Goal: Task Accomplishment & Management: Manage account settings

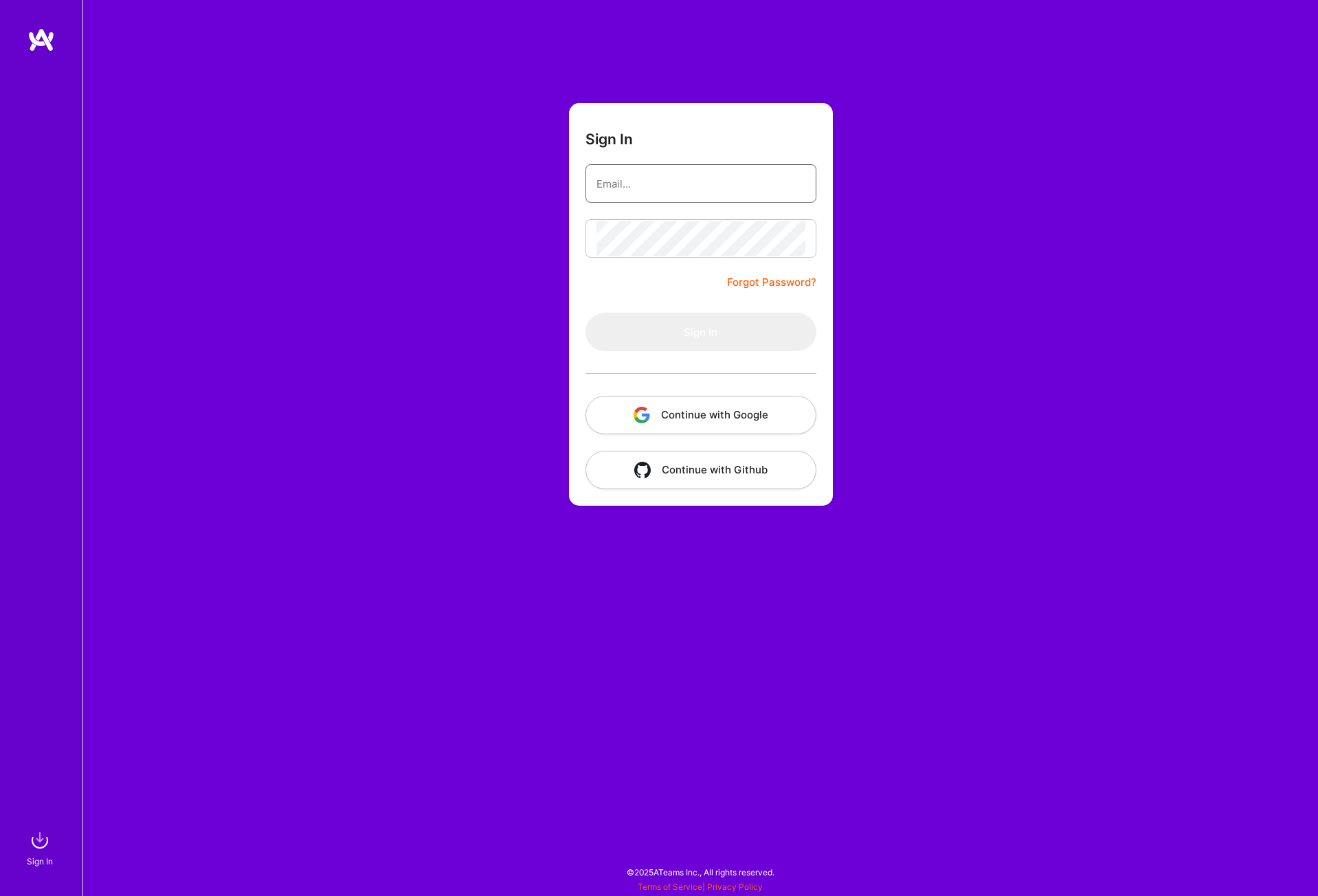
type input "[PERSON_NAME][EMAIL_ADDRESS][DOMAIN_NAME]"
click at [697, 334] on button "Sign In" at bounding box center [700, 331] width 230 height 38
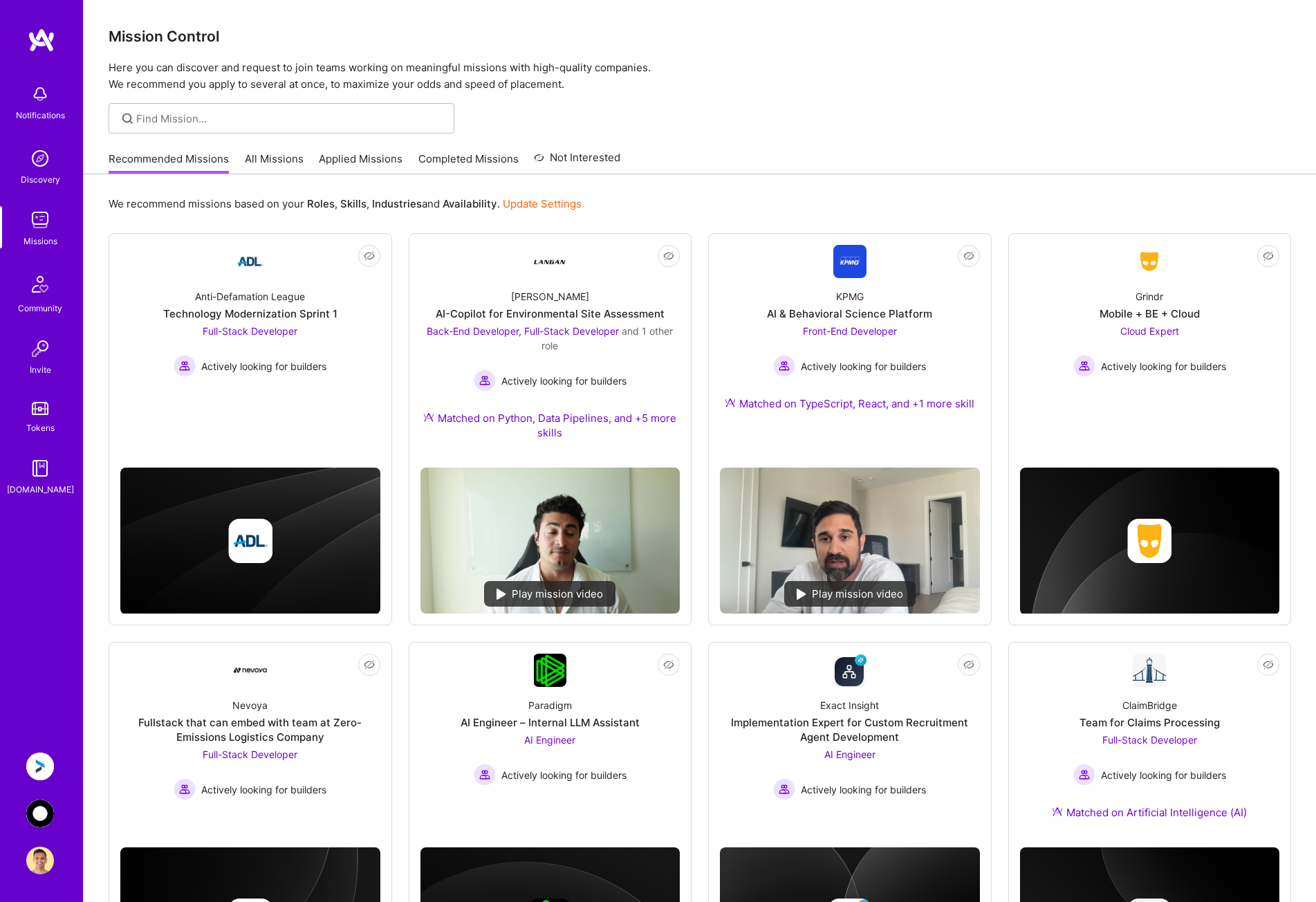
click at [47, 805] on img at bounding box center [39, 813] width 28 height 28
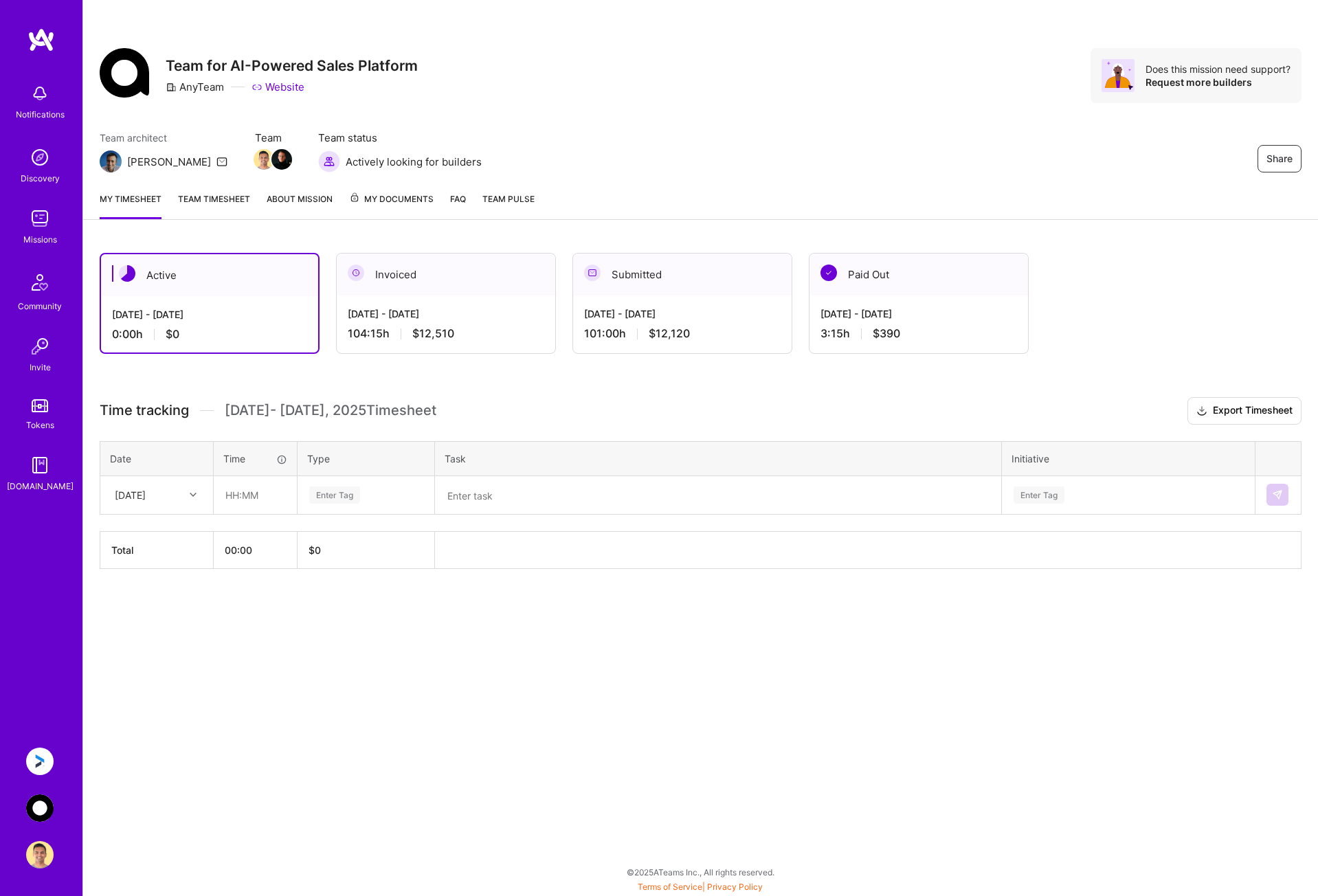
click at [47, 756] on img at bounding box center [39, 760] width 27 height 27
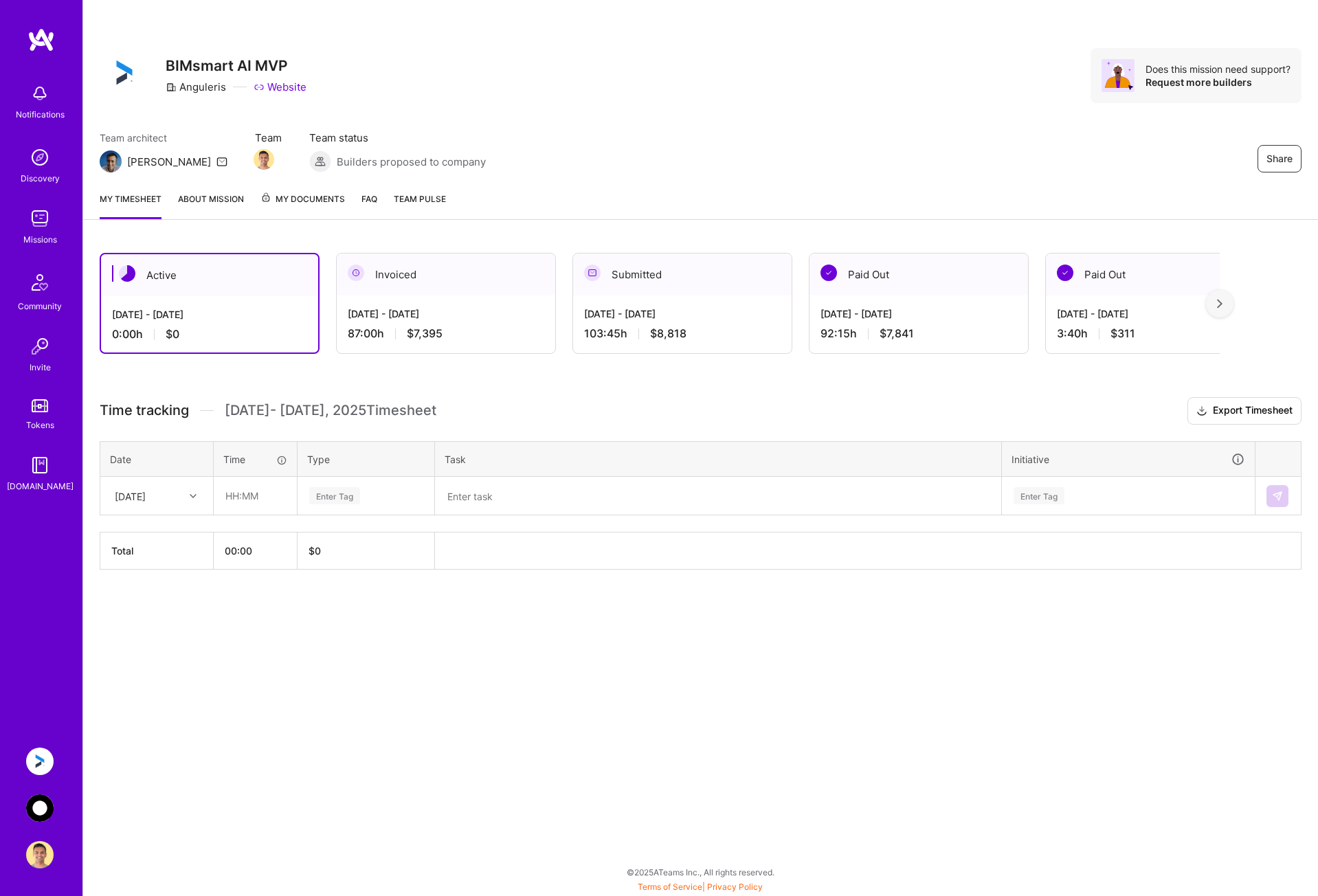
click at [471, 321] on div "[DATE] - [DATE] 87:00 h $7,395" at bounding box center [446, 323] width 219 height 57
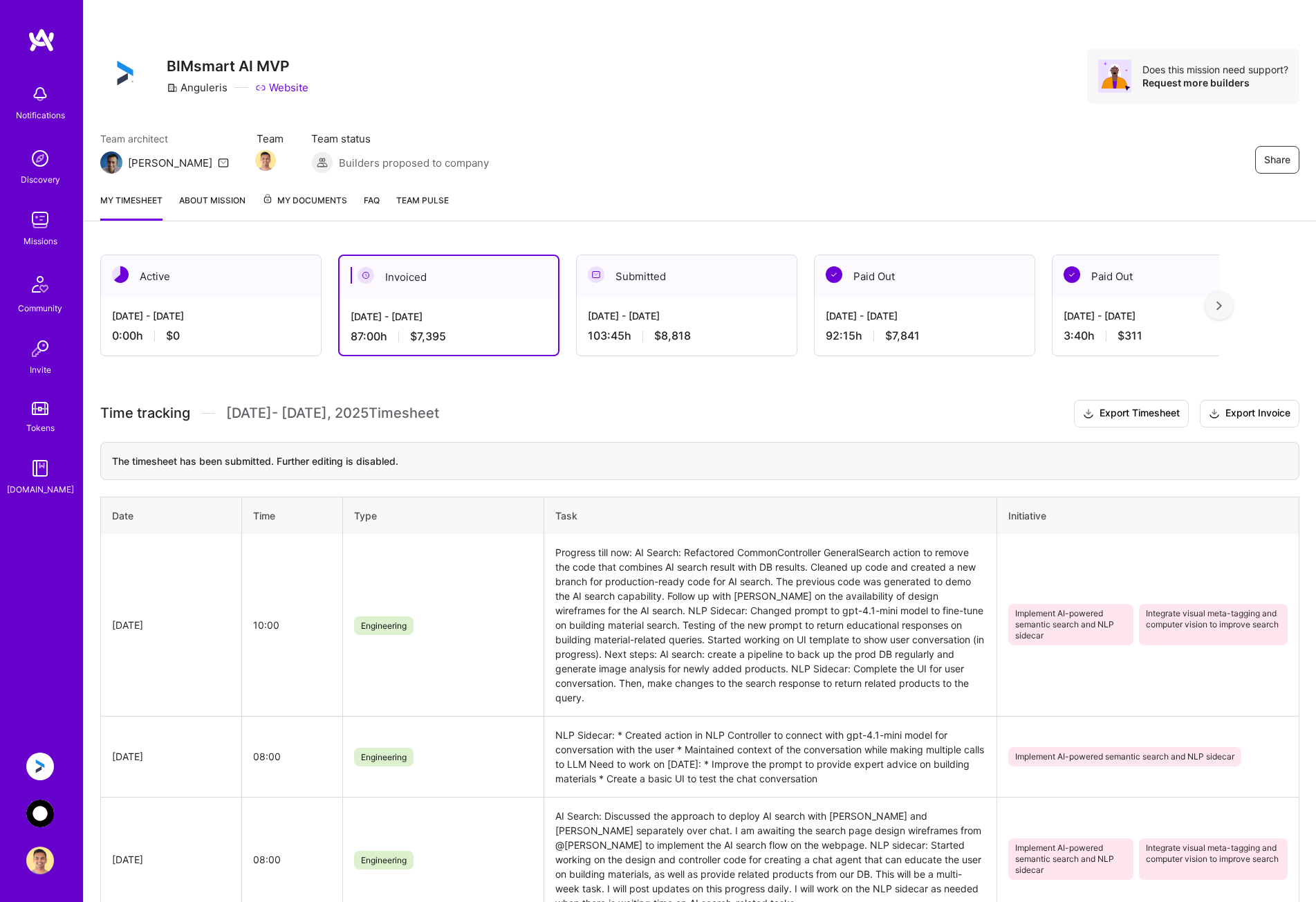
click at [46, 808] on img at bounding box center [39, 813] width 28 height 28
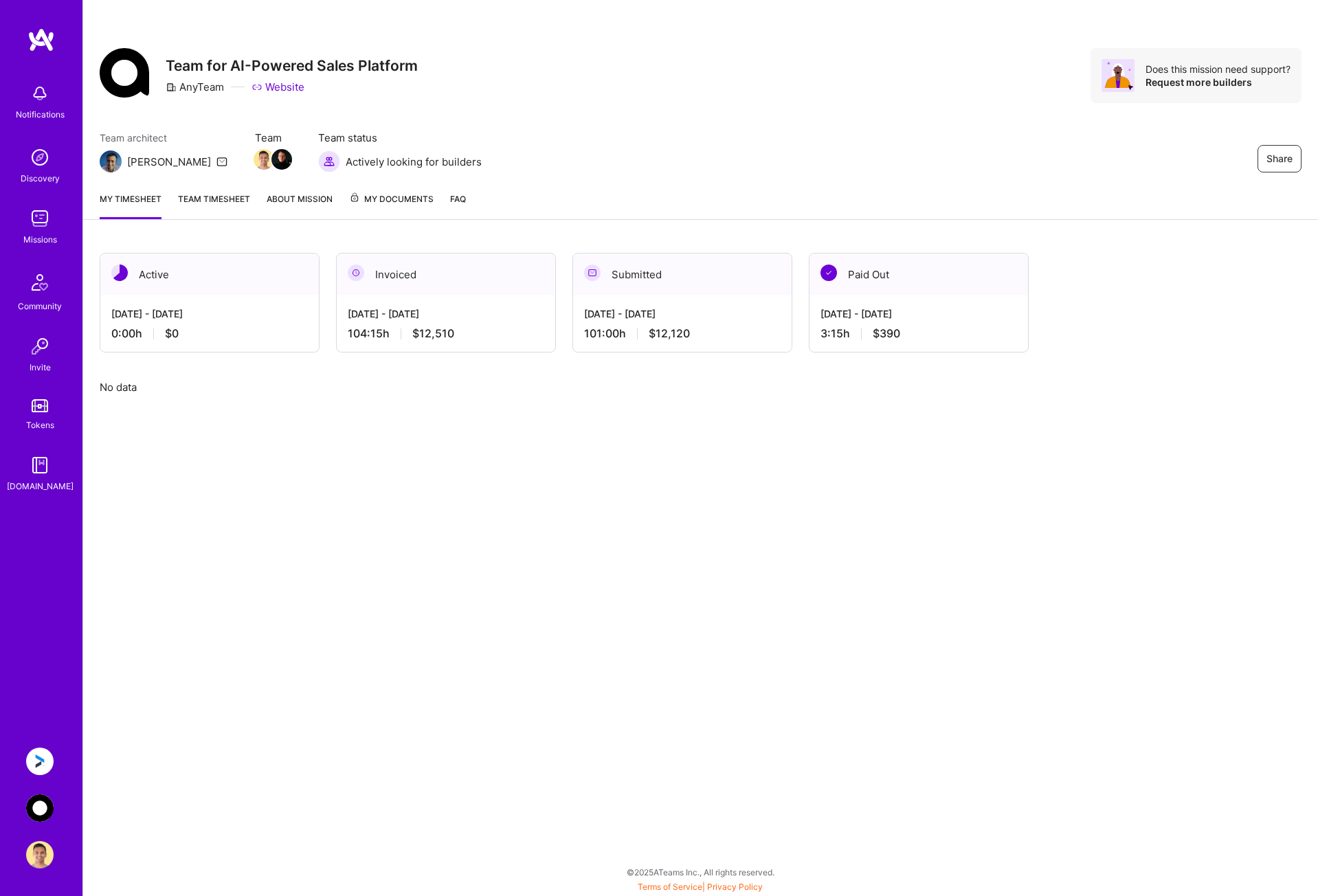
click at [467, 326] on div "104:15 h $12,510" at bounding box center [446, 333] width 197 height 14
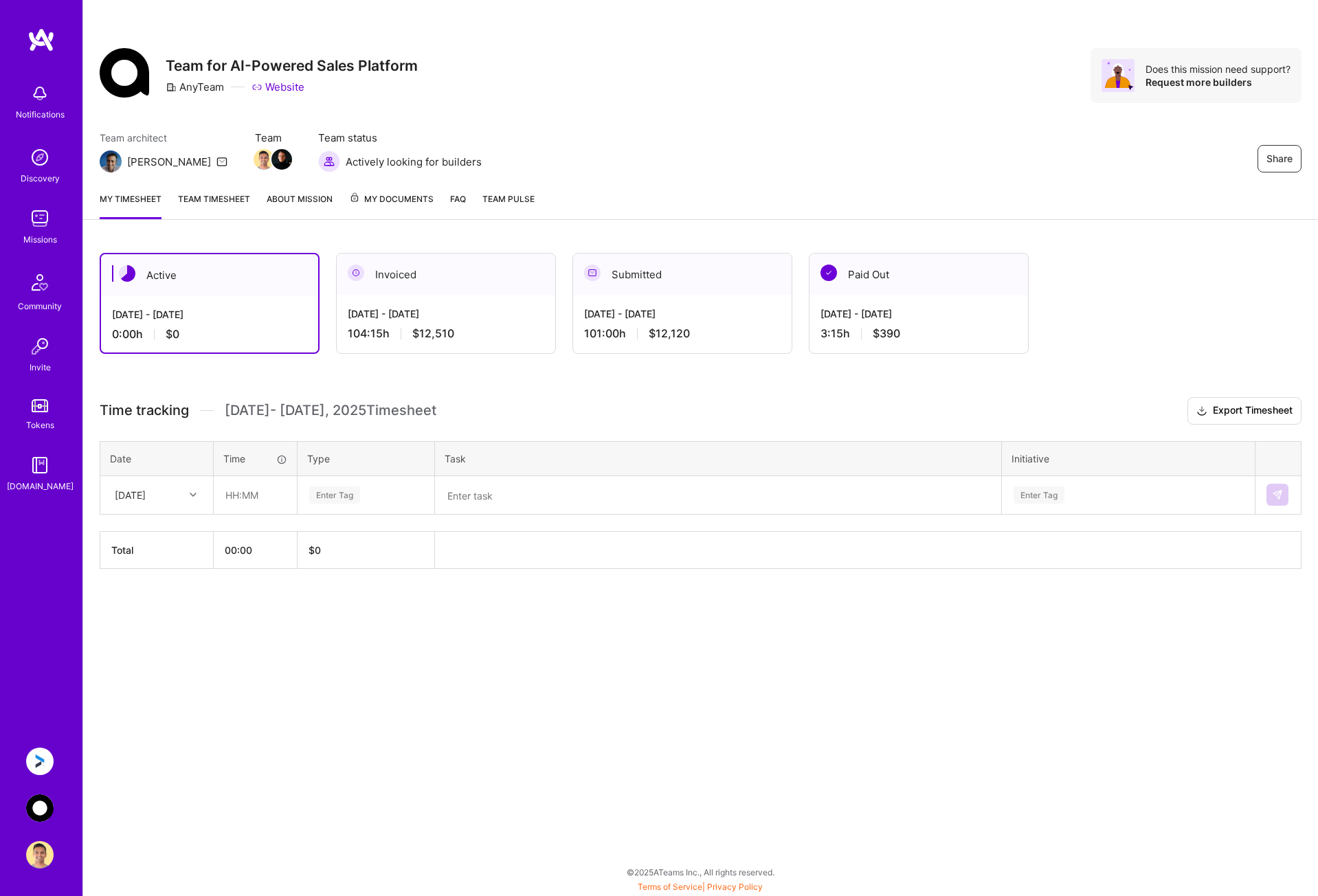
click at [434, 315] on div "[DATE] - [DATE]" at bounding box center [446, 314] width 197 height 14
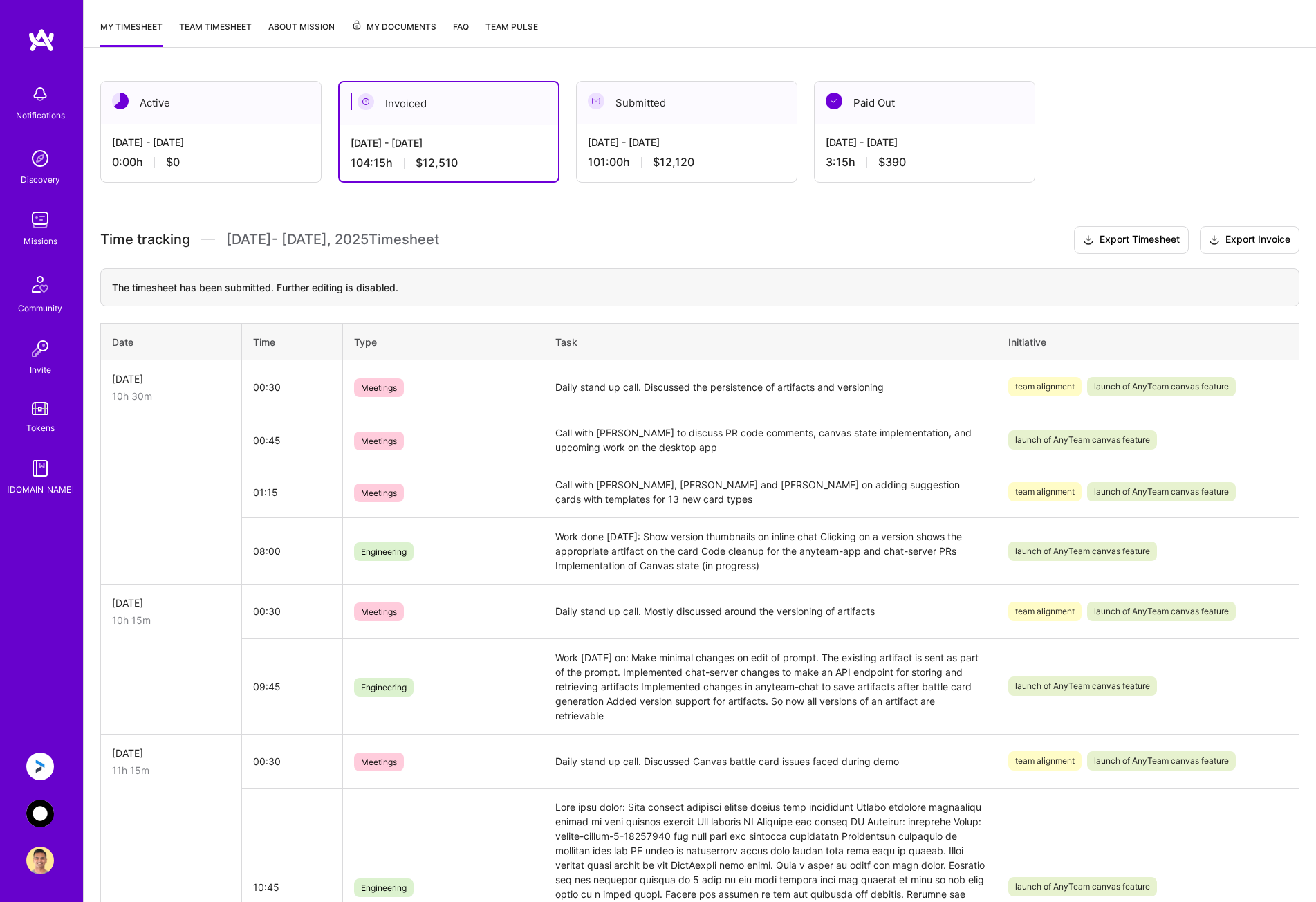
scroll to position [208, 0]
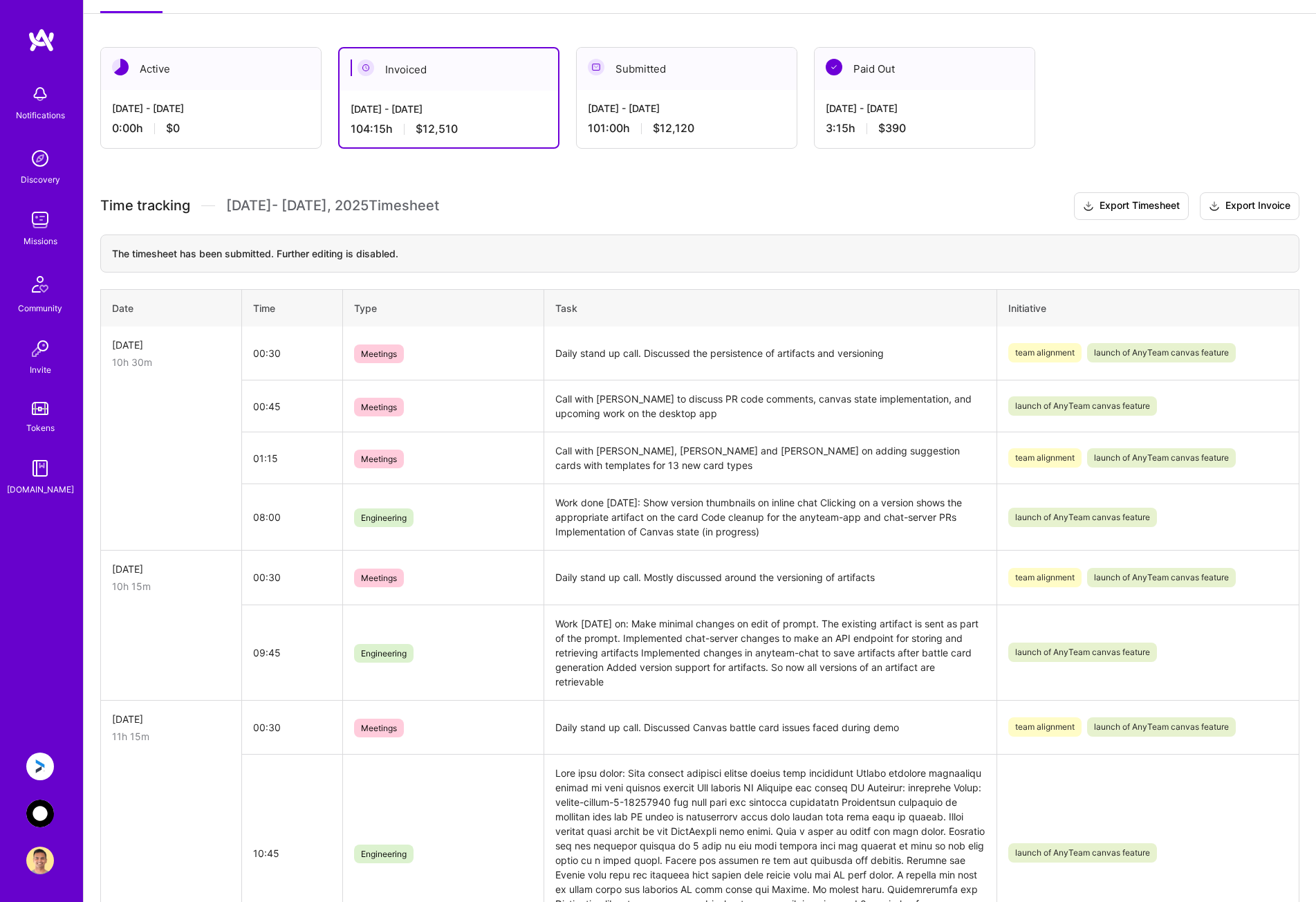
click at [709, 527] on td "Work done [DATE]: Show version thumbnails on inline chat Clicking on a version …" at bounding box center [770, 517] width 453 height 66
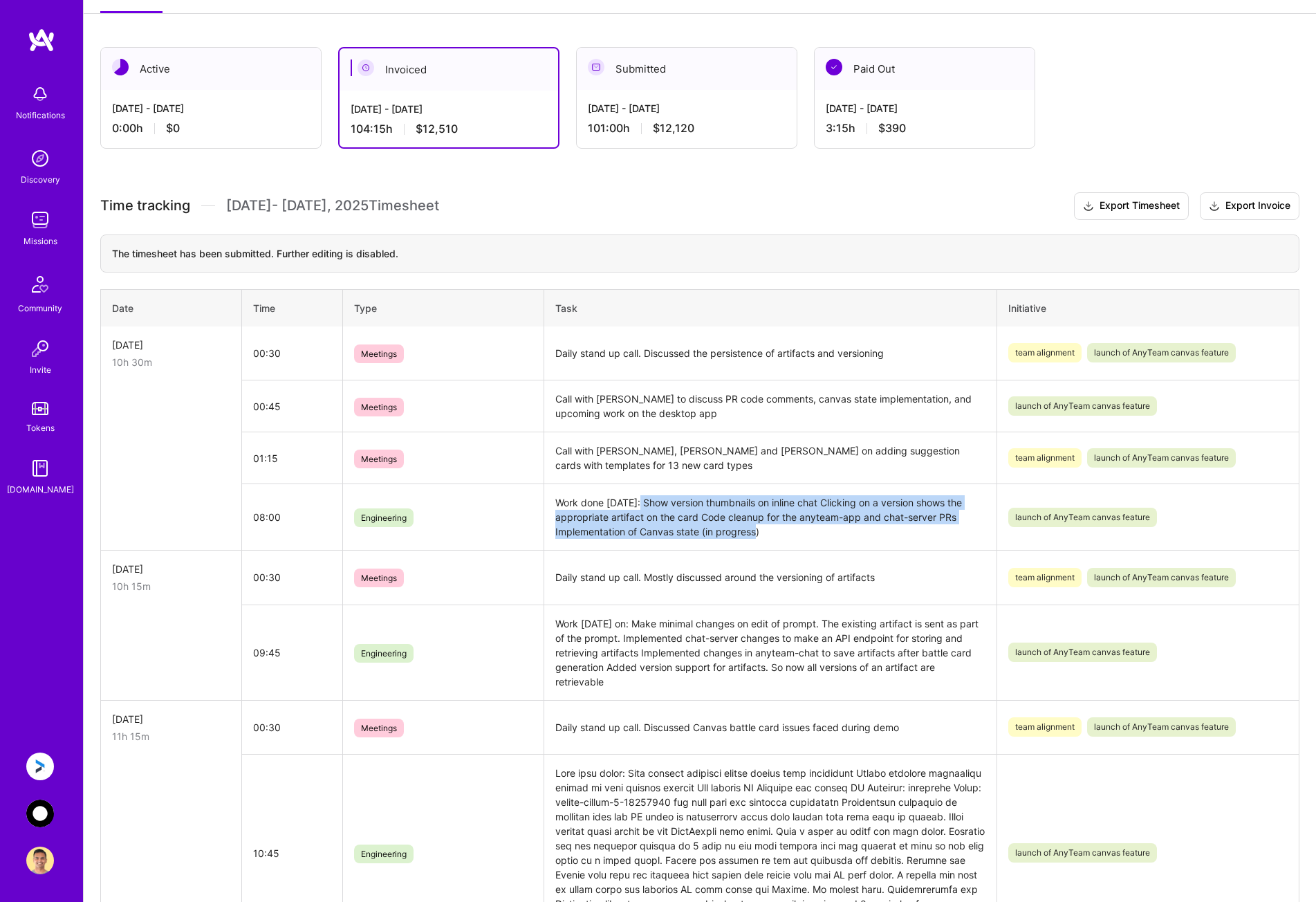
drag, startPoint x: 782, startPoint y: 533, endPoint x: 639, endPoint y: 505, distance: 145.7
click at [639, 505] on td "Work done [DATE]: Show version thumbnails on inline chat Clicking on a version …" at bounding box center [770, 517] width 453 height 66
click at [786, 510] on td "Work done [DATE]: Show version thumbnails on inline chat Clicking on a version …" at bounding box center [770, 517] width 453 height 66
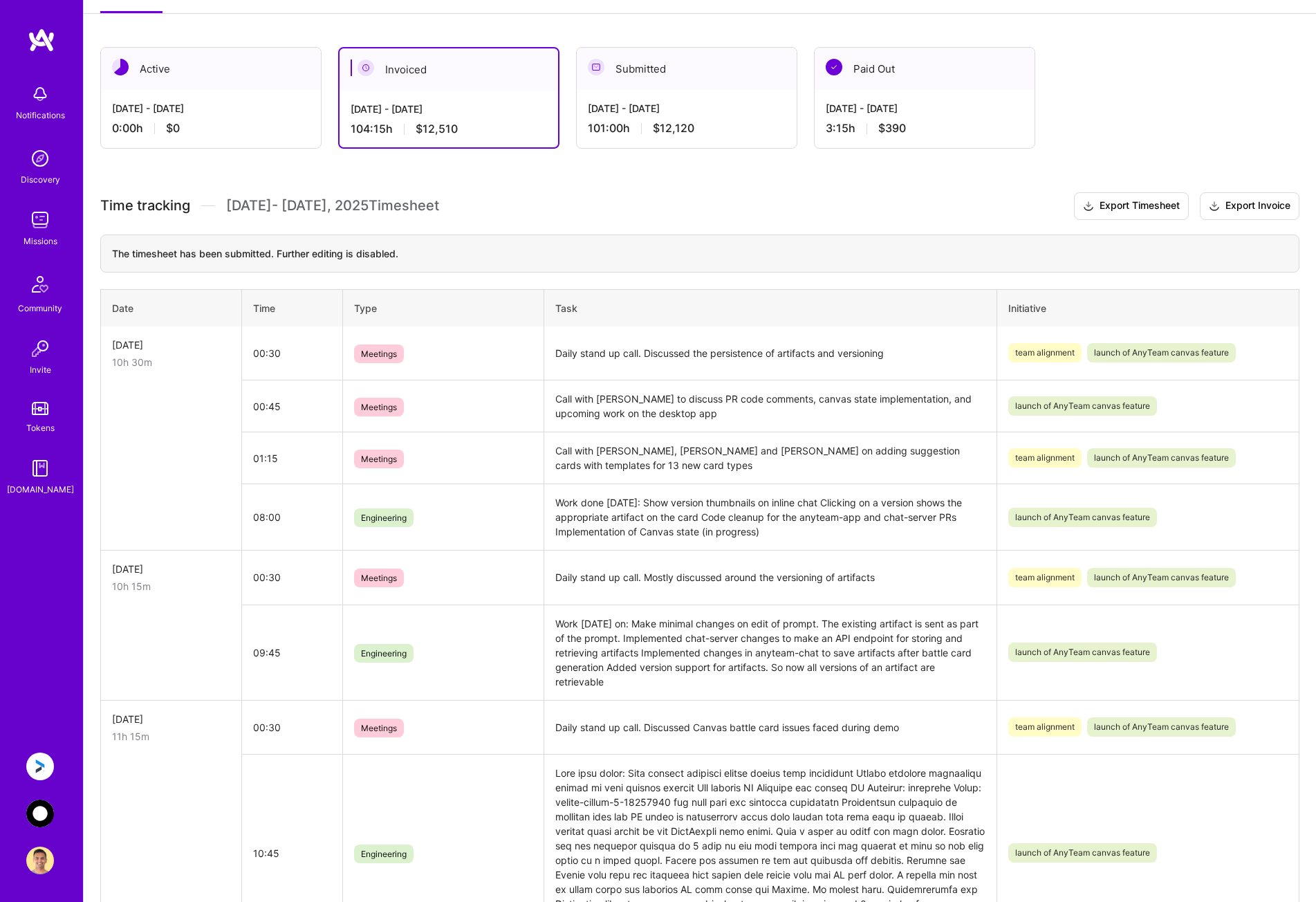
click at [38, 811] on img at bounding box center [39, 813] width 28 height 28
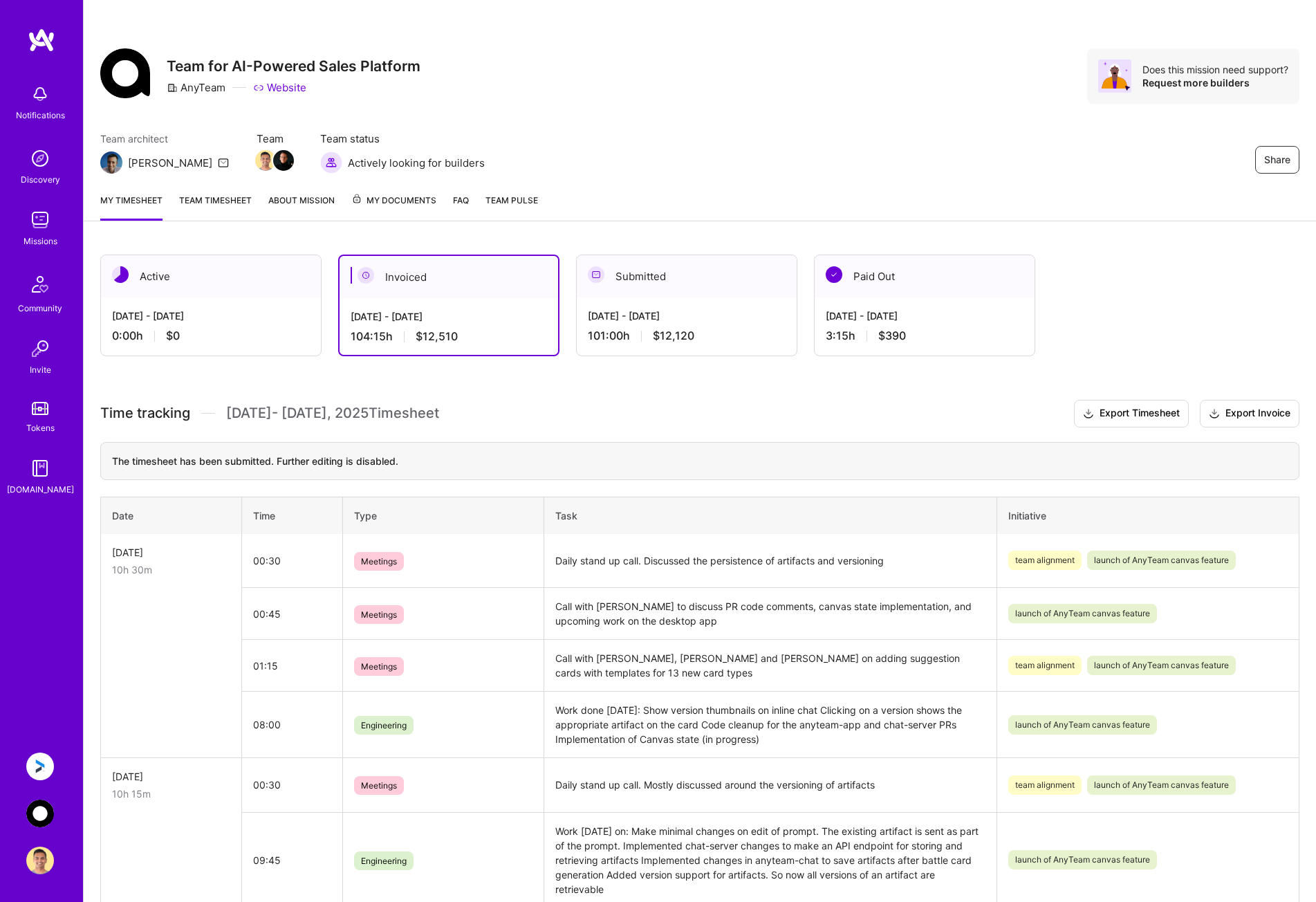
click at [43, 765] on img at bounding box center [39, 765] width 28 height 28
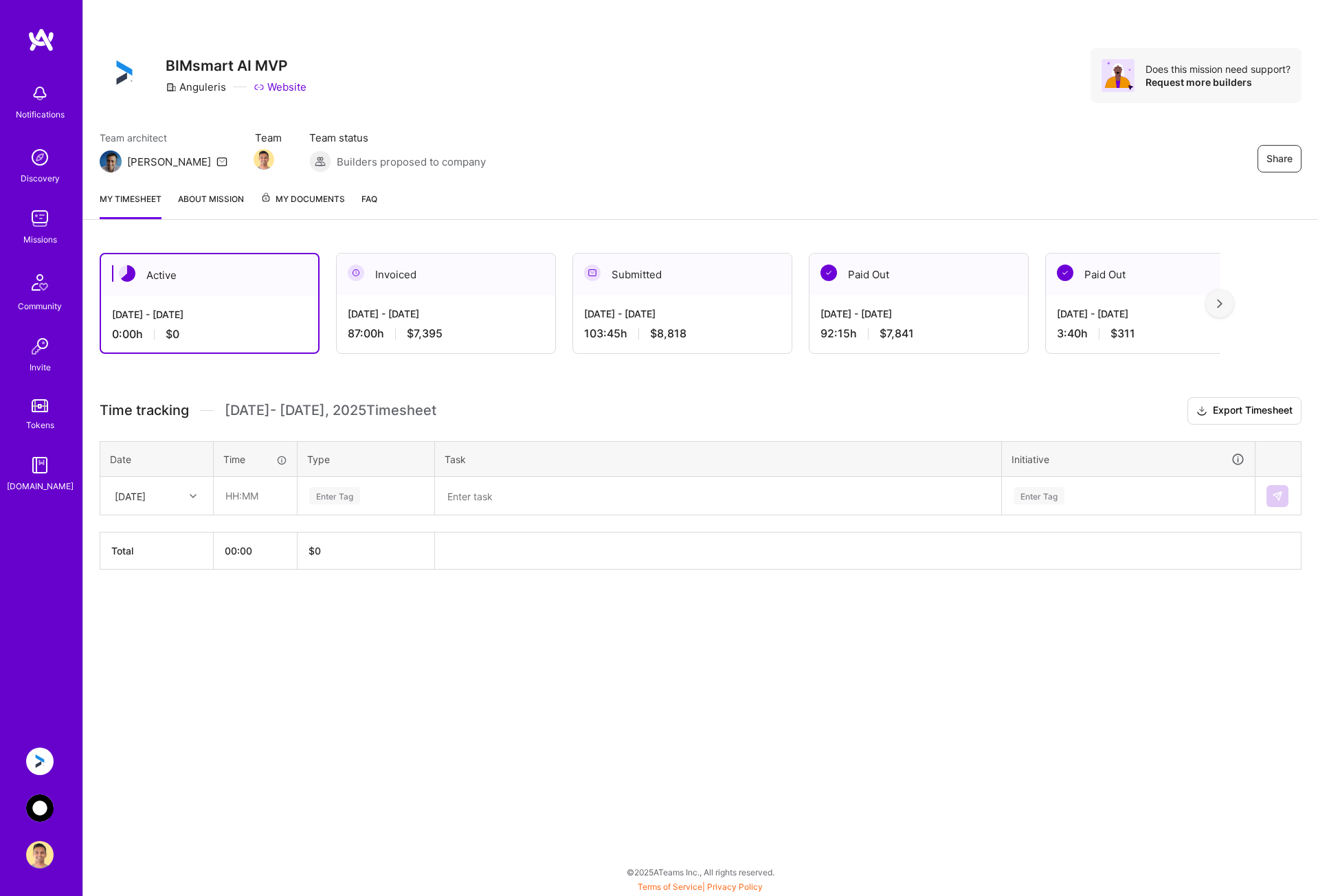
click at [45, 806] on img at bounding box center [39, 807] width 27 height 27
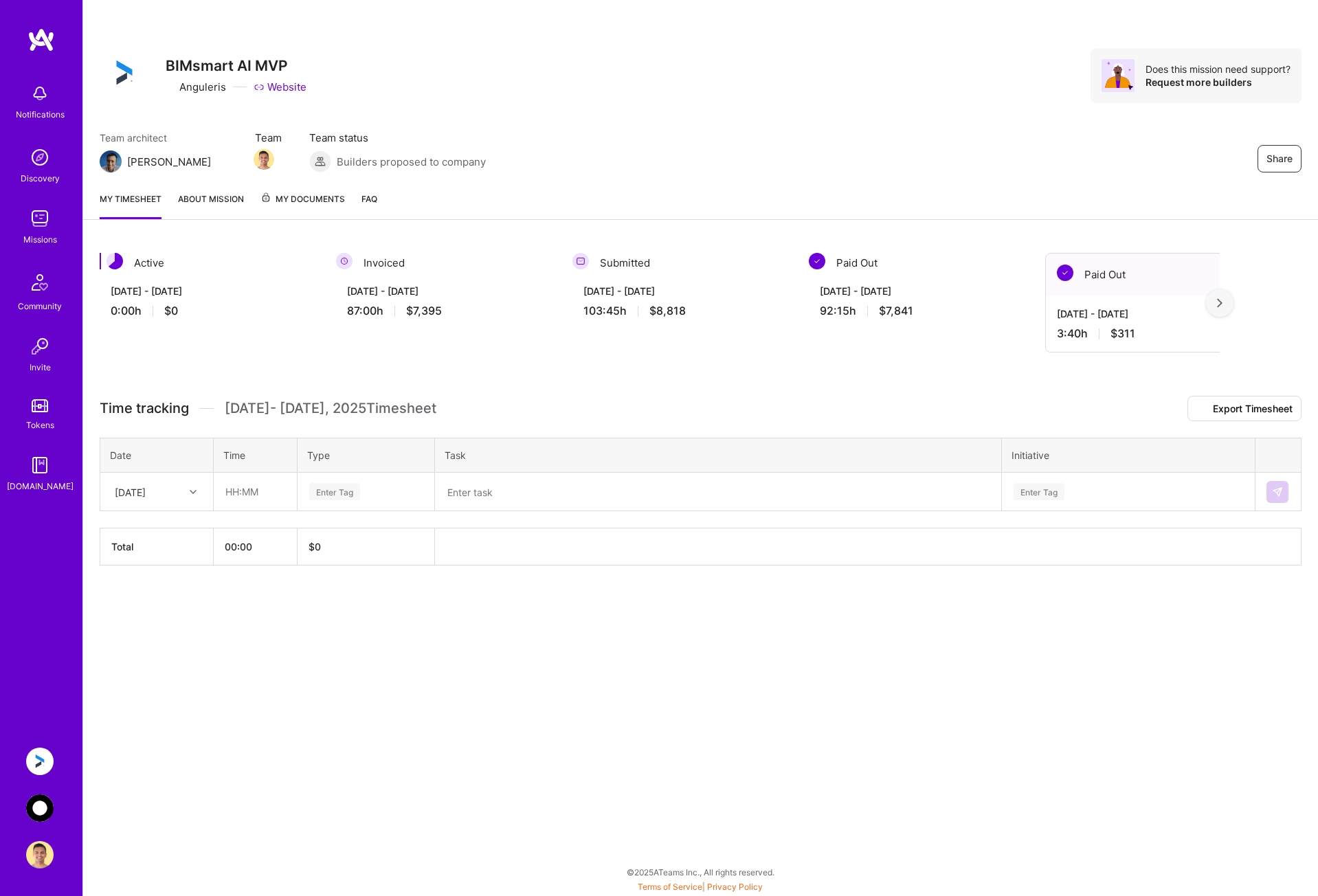
click at [45, 806] on html "Notifications Discovery Missions Community Invite Tokens [DOMAIN_NAME] Anguleri…" at bounding box center [659, 444] width 1318 height 889
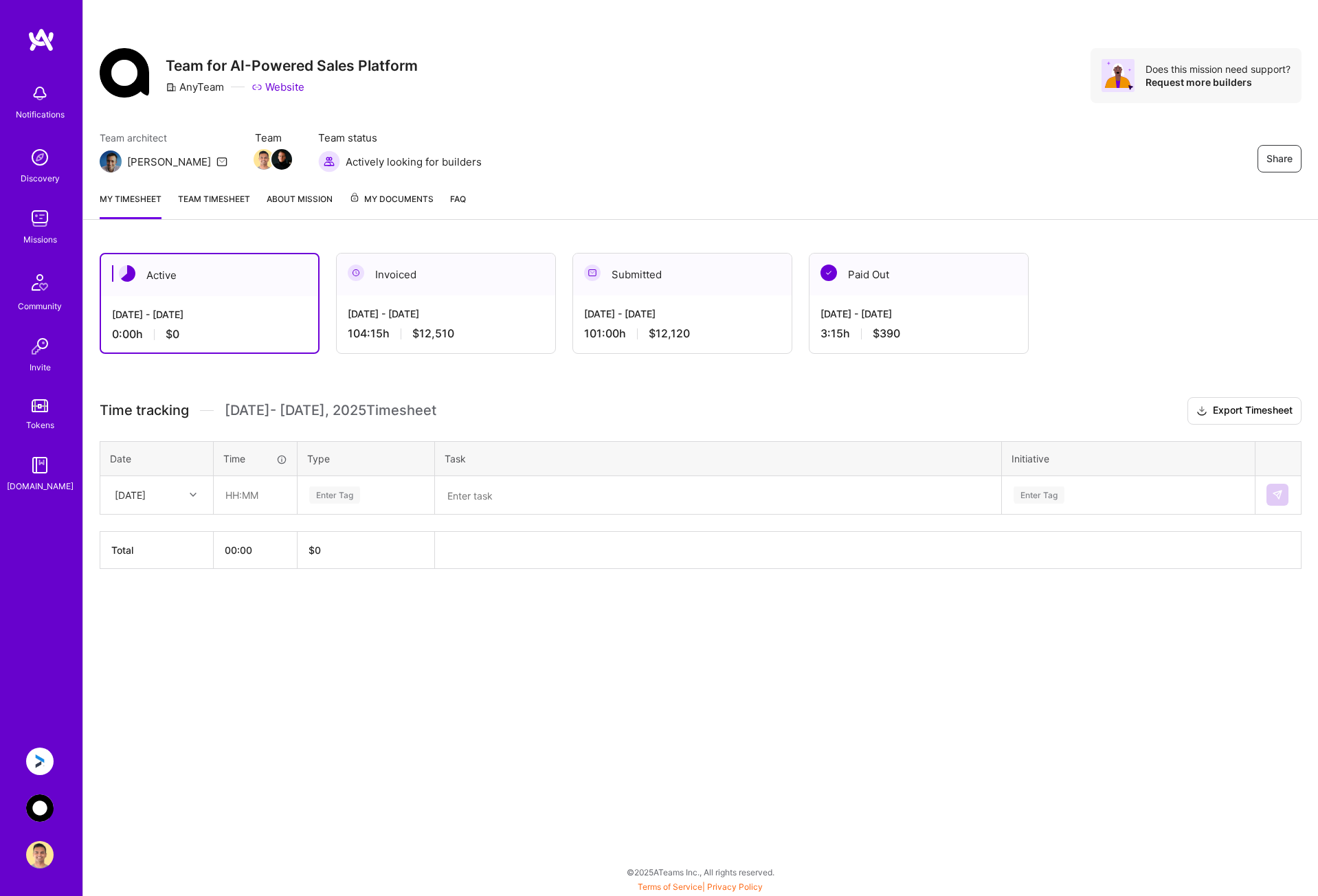
click at [51, 753] on img at bounding box center [39, 760] width 27 height 27
